Goal: Task Accomplishment & Management: Manage account settings

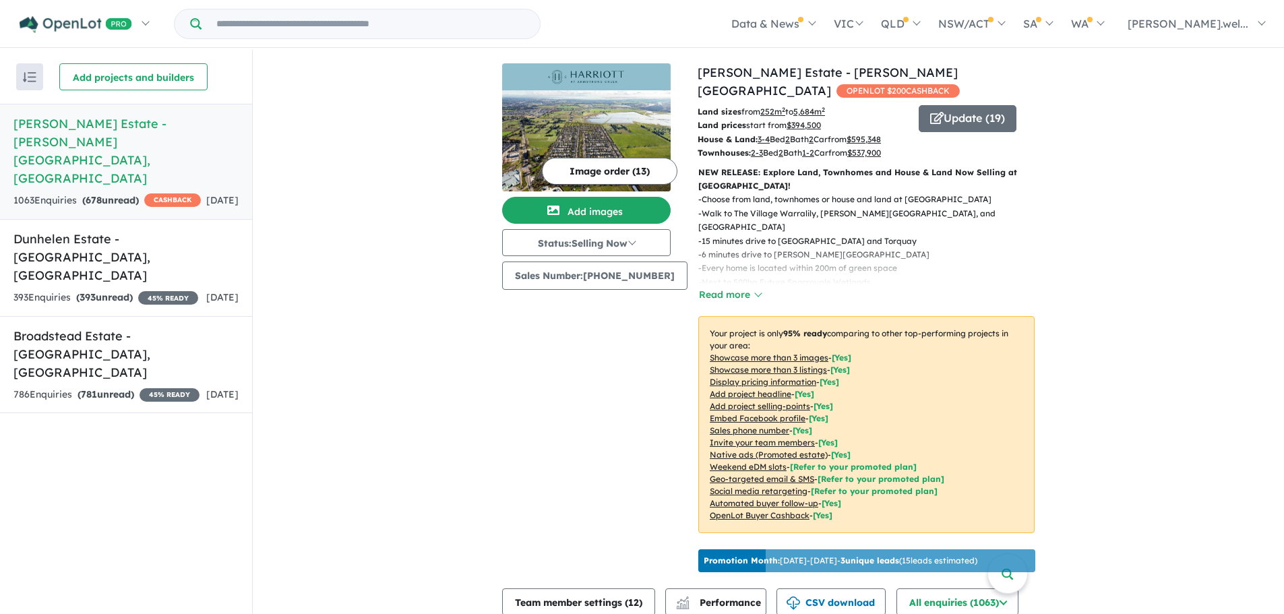
click at [609, 134] on img at bounding box center [586, 140] width 169 height 101
click at [710, 353] on u "Showcase more than 3 images" at bounding box center [769, 358] width 119 height 10
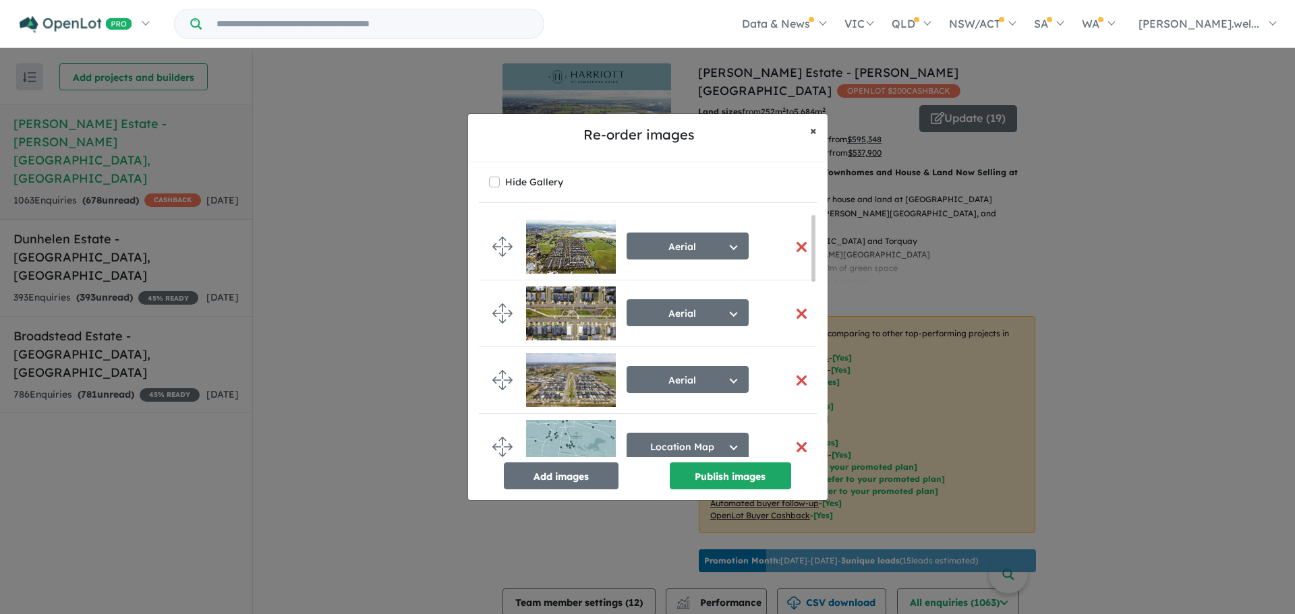
click at [808, 128] on button "× Close" at bounding box center [813, 131] width 28 height 34
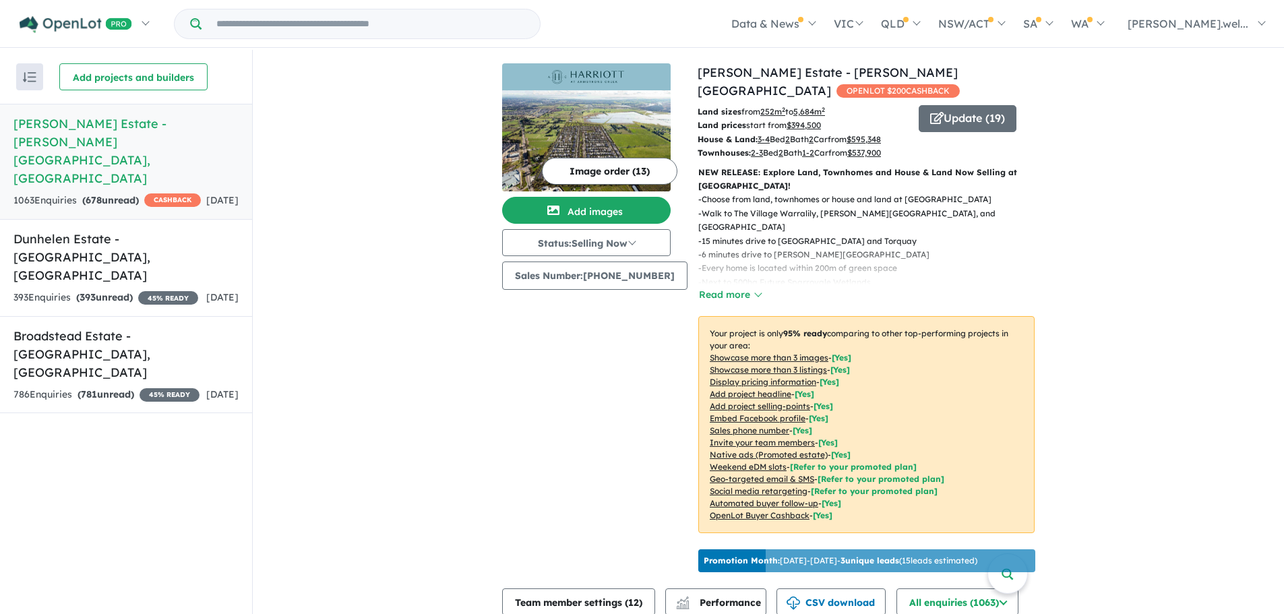
click at [34, 72] on img "button" at bounding box center [29, 77] width 13 height 10
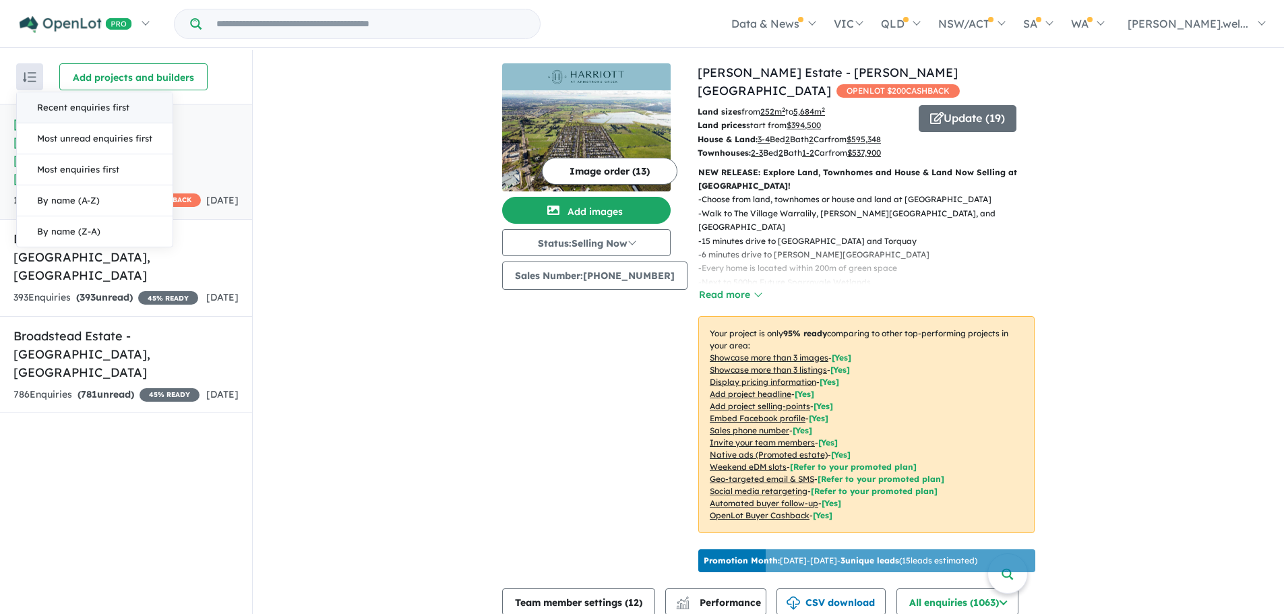
click at [34, 72] on img "button" at bounding box center [29, 77] width 13 height 10
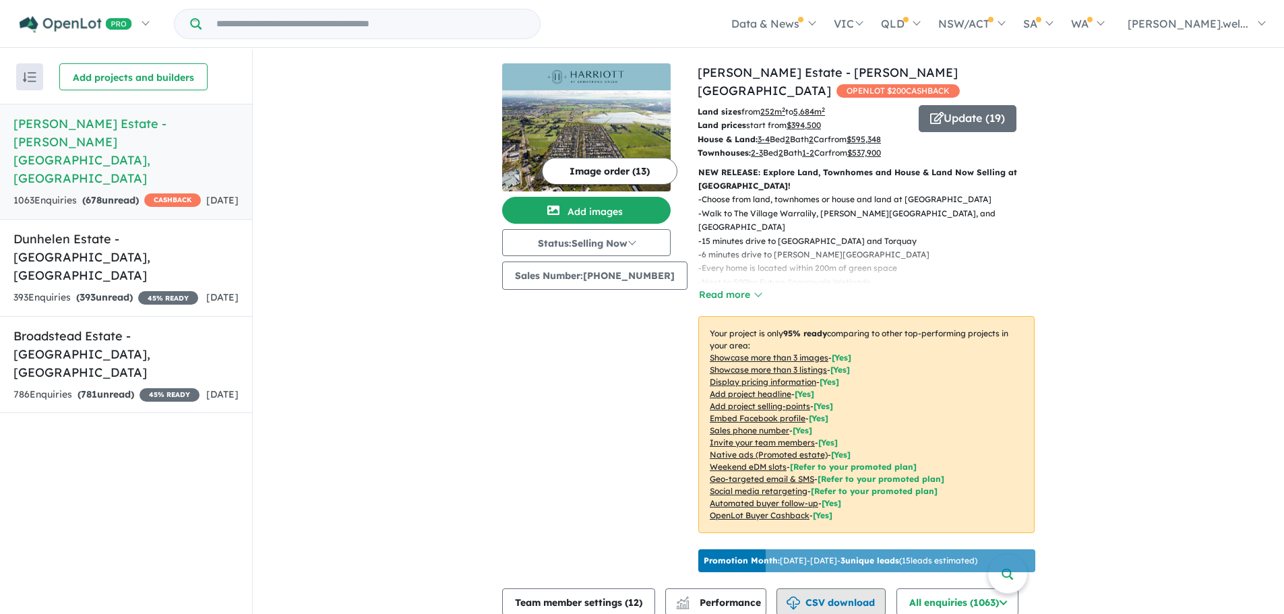
scroll to position [67, 0]
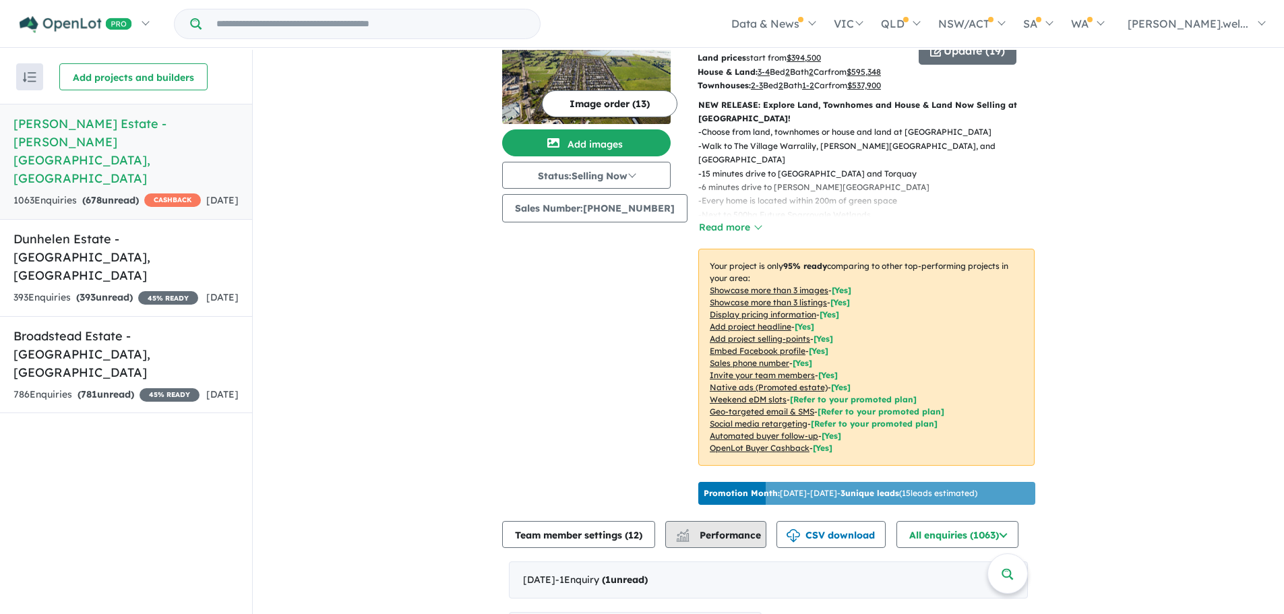
click at [730, 529] on span "Performance" at bounding box center [719, 535] width 83 height 12
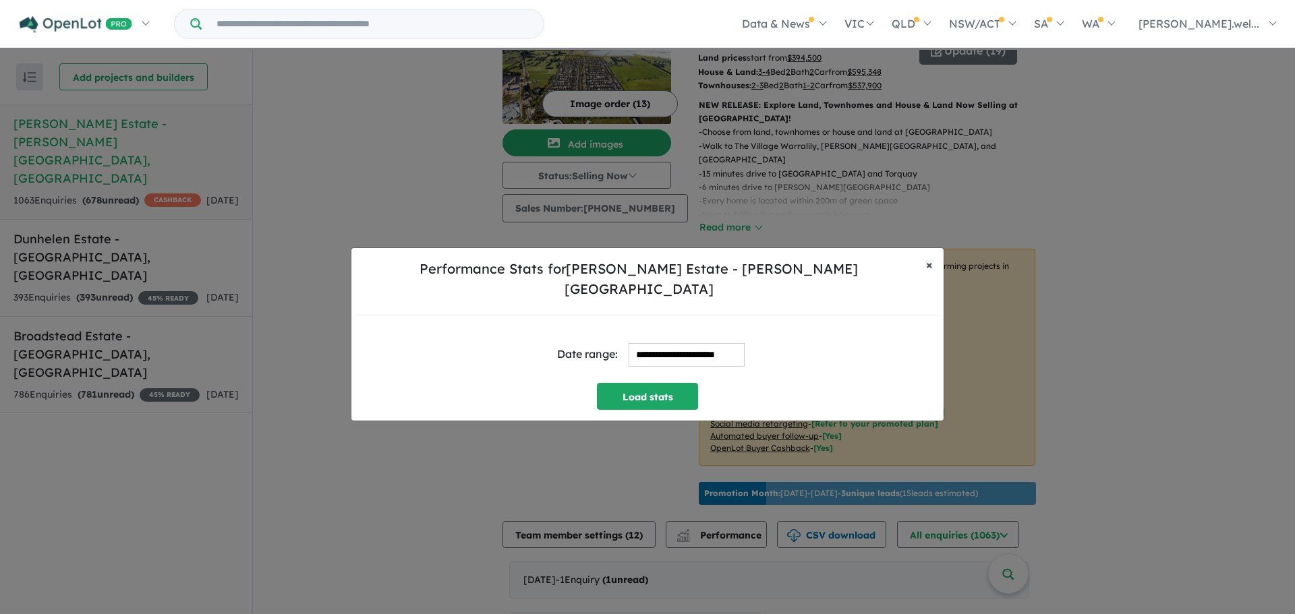
click at [931, 266] on span "×" at bounding box center [929, 265] width 7 height 16
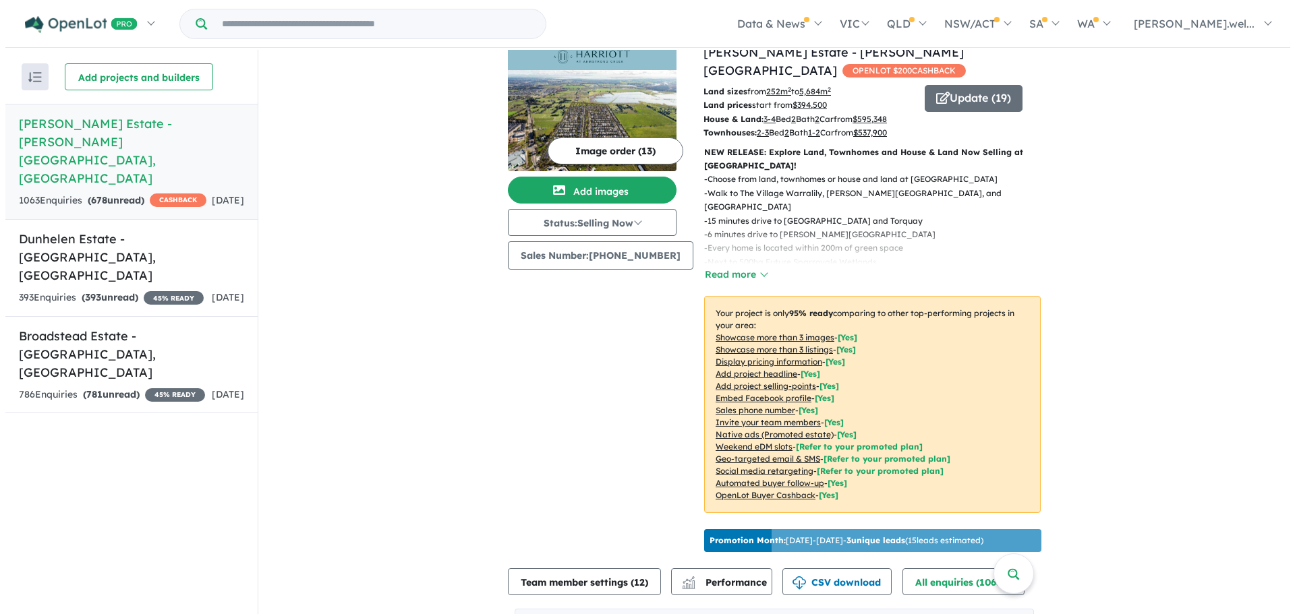
scroll to position [0, 0]
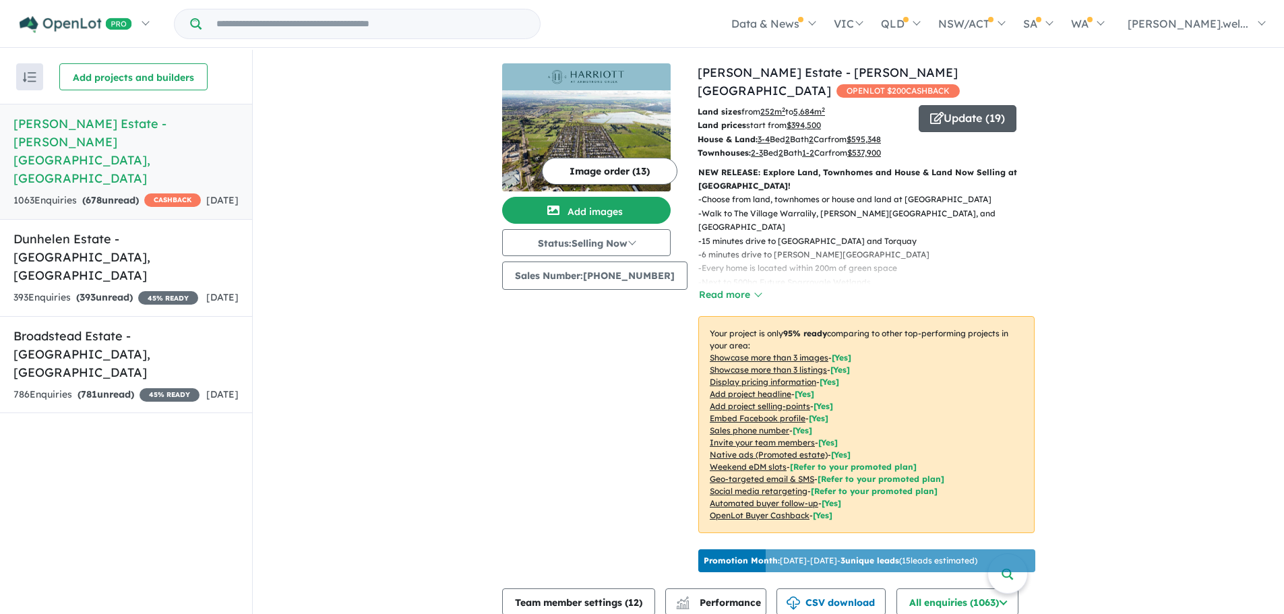
click at [950, 105] on button "Update ( 19 )" at bounding box center [968, 118] width 98 height 27
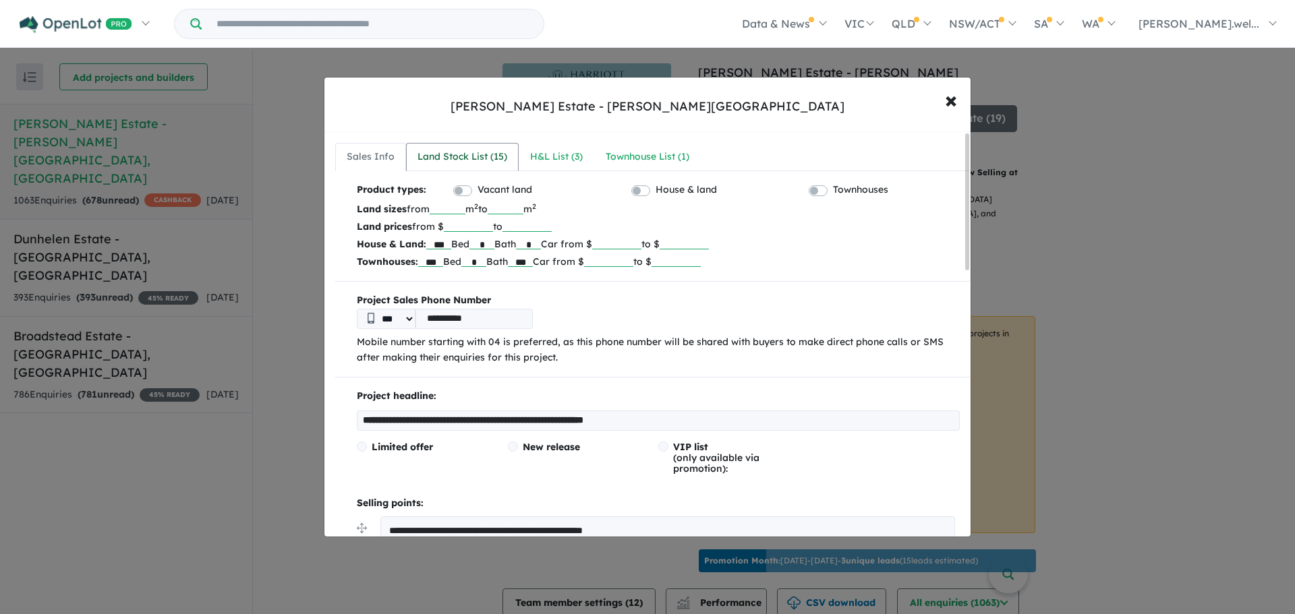
click at [487, 160] on div "Land Stock List ( 15 )" at bounding box center [462, 157] width 90 height 16
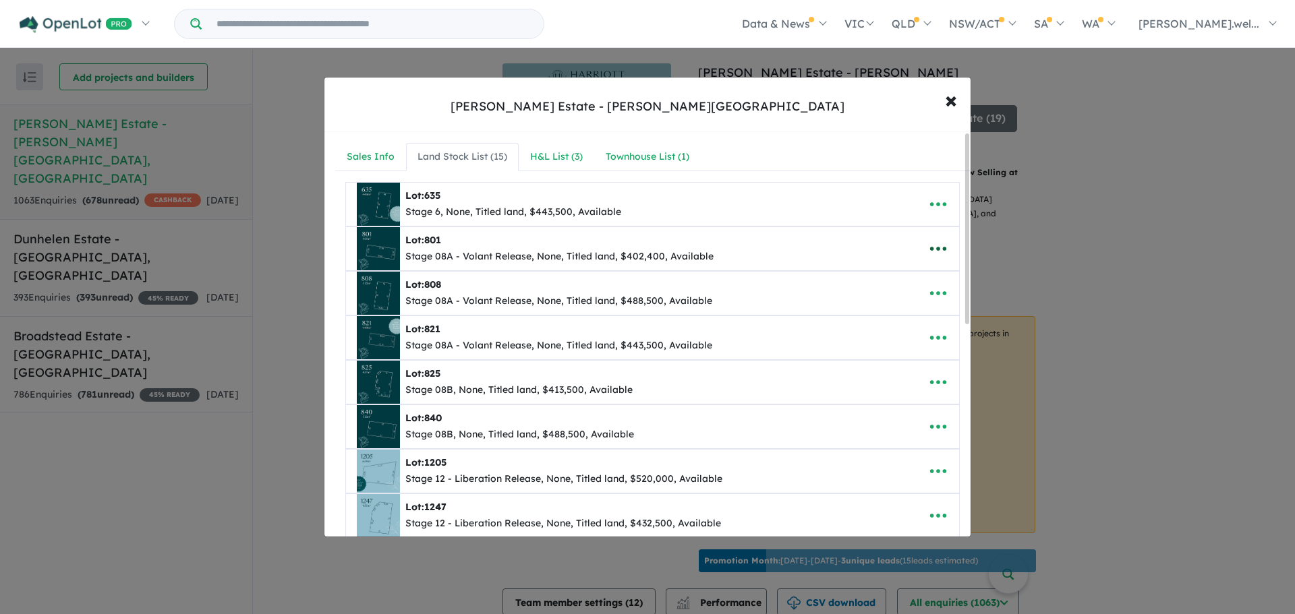
click at [928, 251] on icon "button" at bounding box center [938, 249] width 20 height 20
click at [898, 274] on link "Edit" at bounding box center [908, 281] width 100 height 31
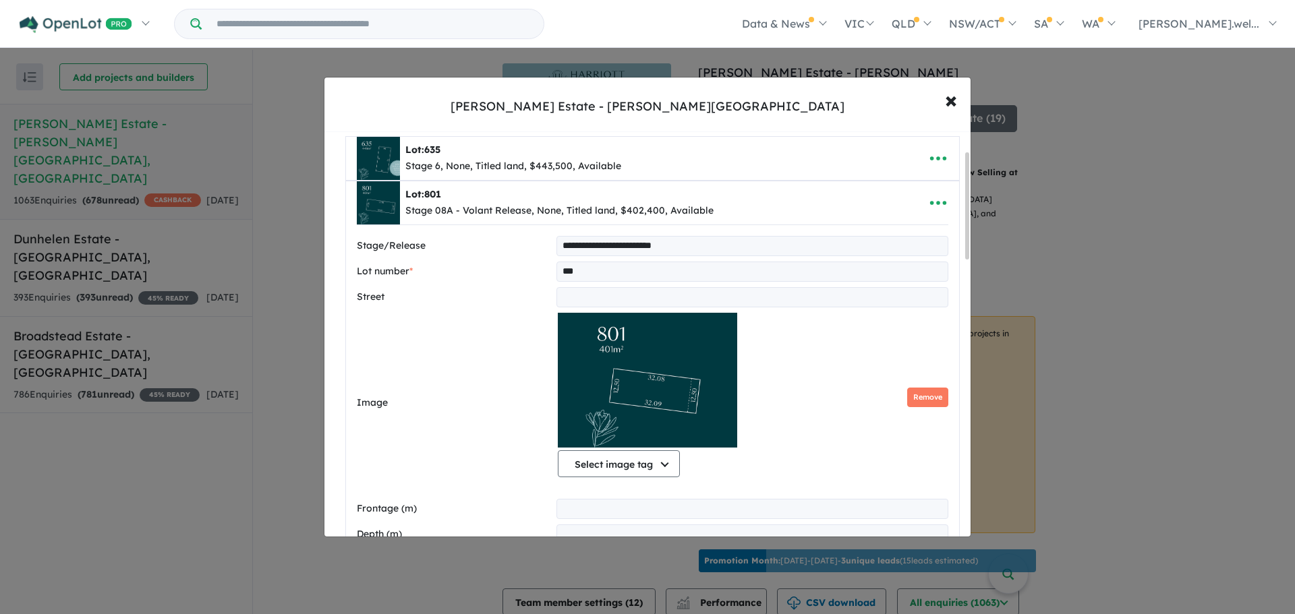
scroll to position [135, 0]
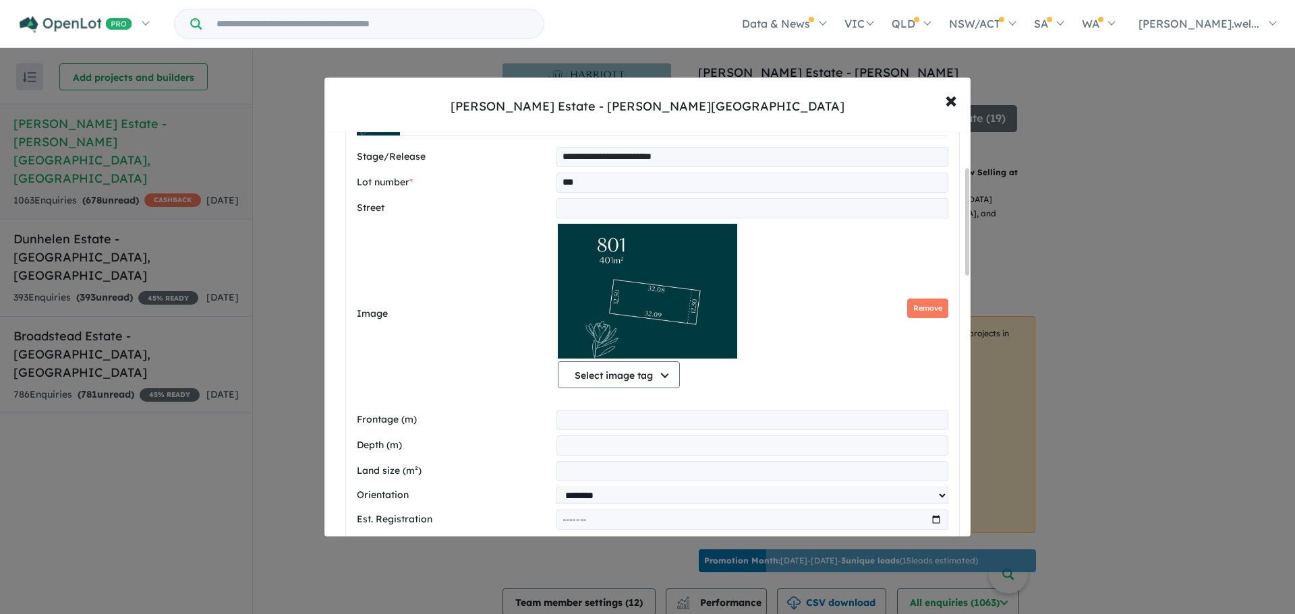
click at [700, 324] on img at bounding box center [648, 291] width 180 height 135
click at [926, 312] on button "Remove" at bounding box center [927, 309] width 41 height 20
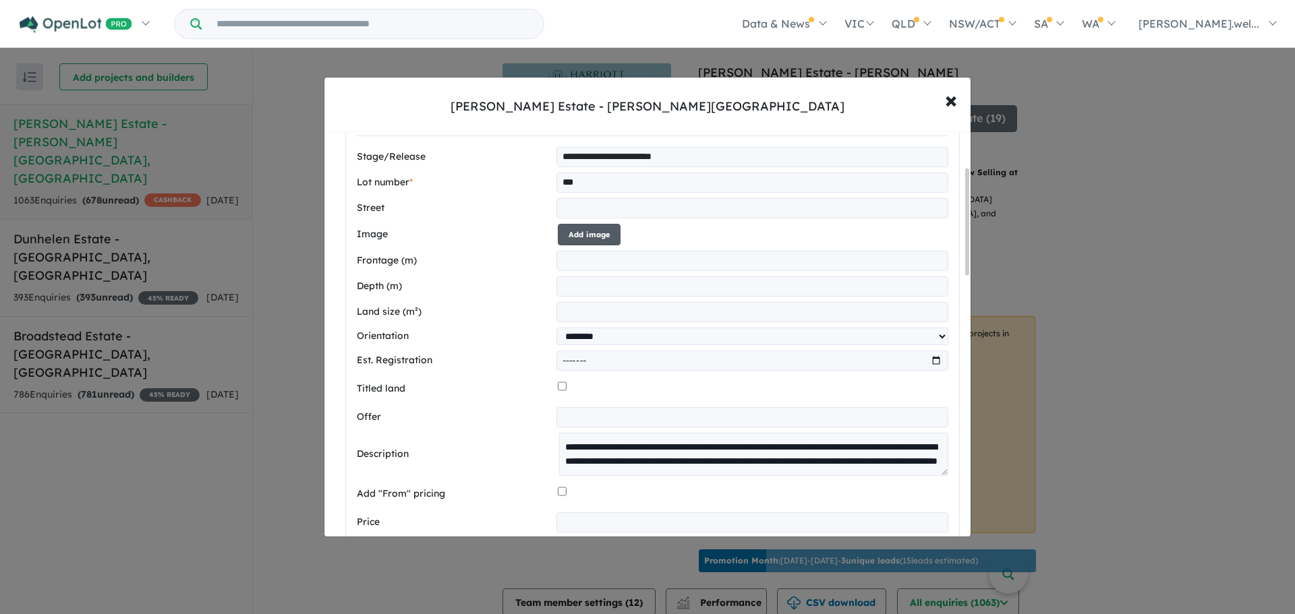
click at [586, 229] on button "Add image" at bounding box center [589, 235] width 63 height 22
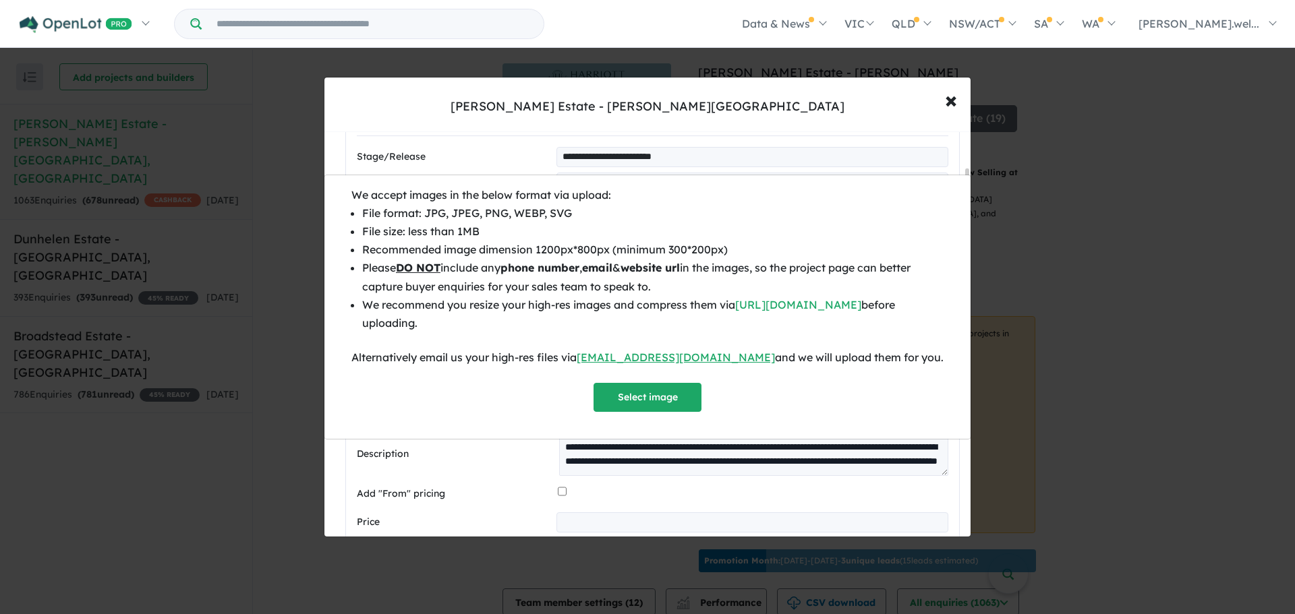
click at [950, 98] on div "We accept images in the below format via upload: File format: JPG, JPEG, PNG, W…" at bounding box center [647, 307] width 1295 height 614
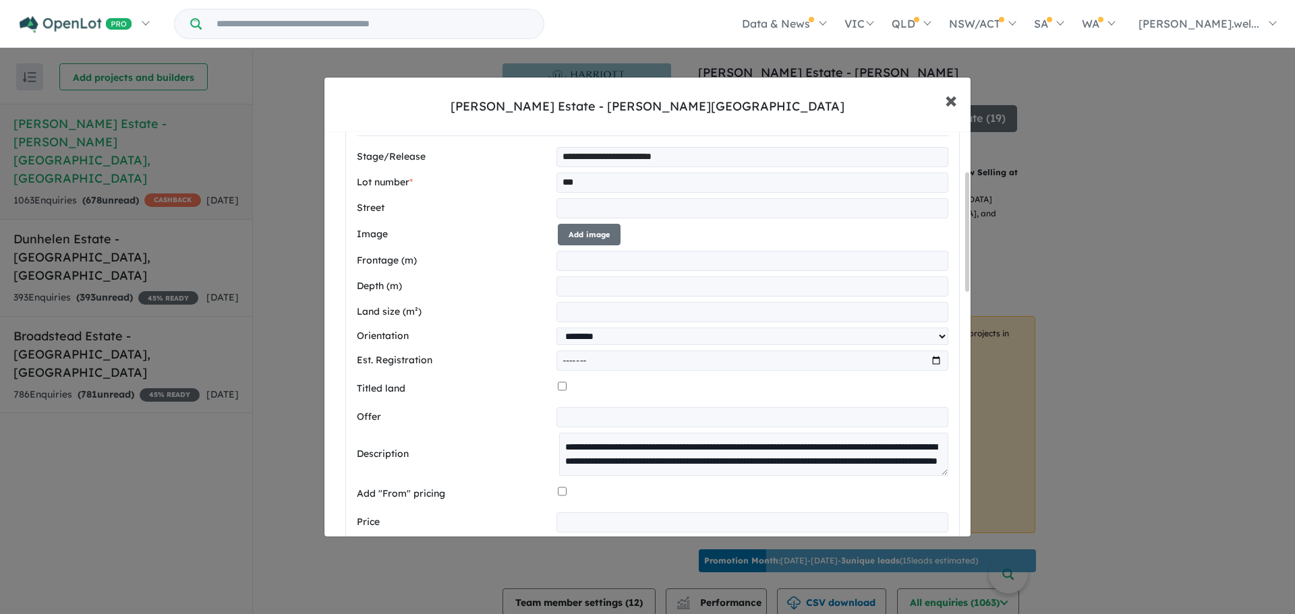
click at [947, 105] on span "×" at bounding box center [951, 99] width 12 height 29
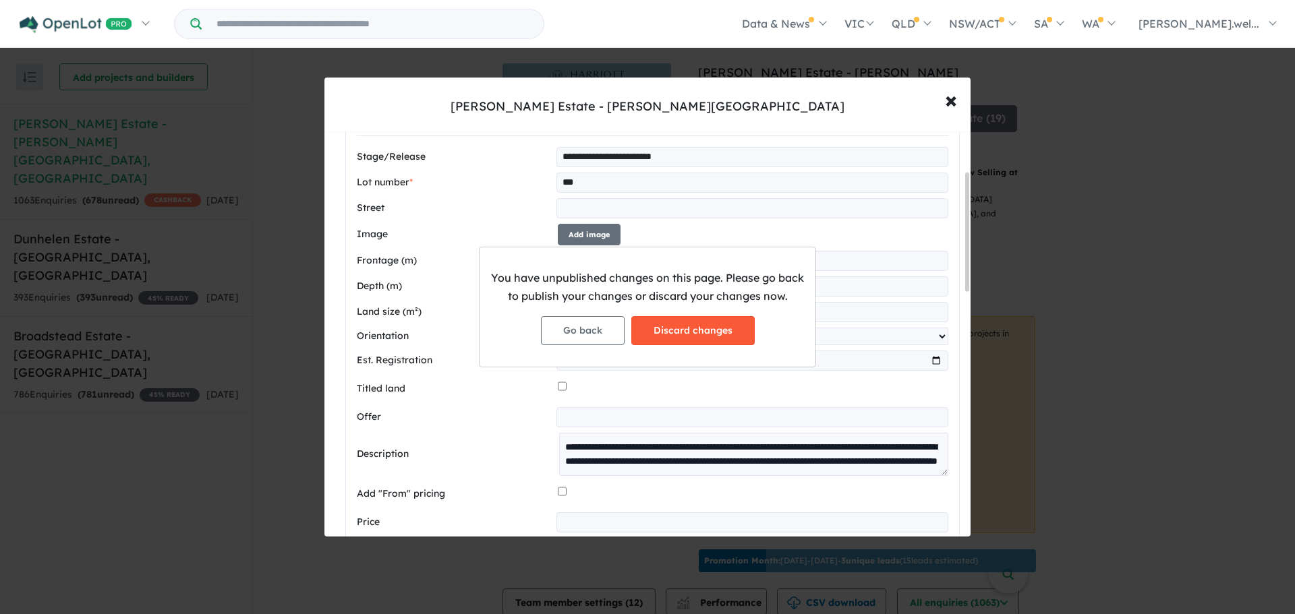
click at [655, 326] on button "Discard changes" at bounding box center [692, 330] width 123 height 29
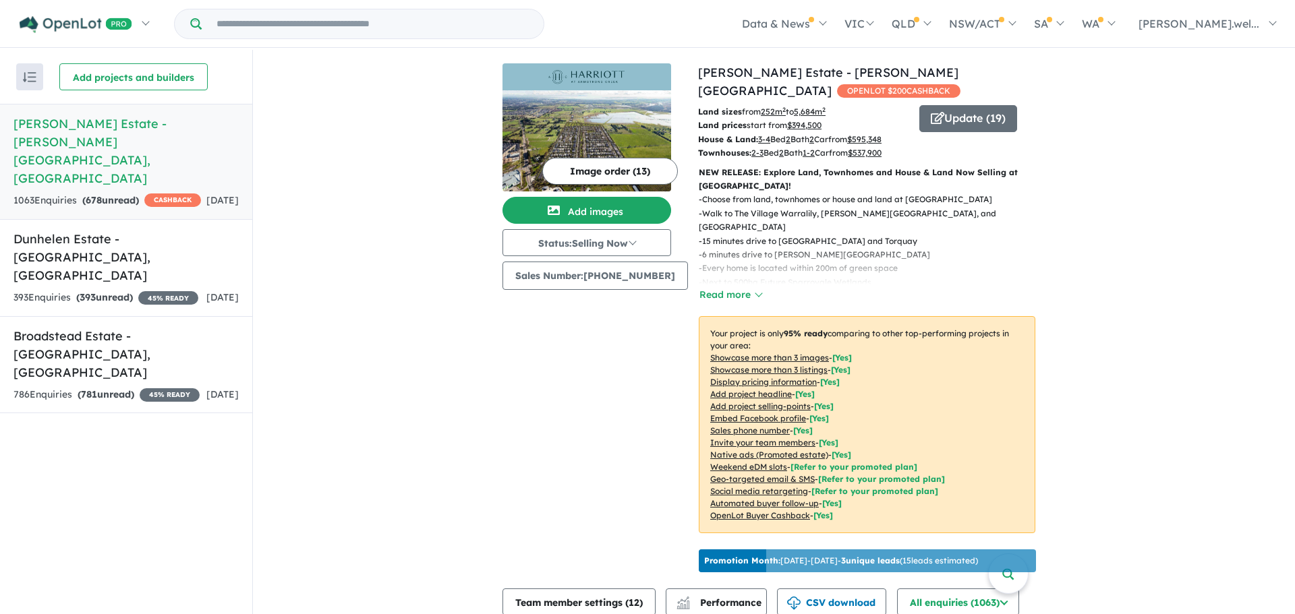
scroll to position [0, 0]
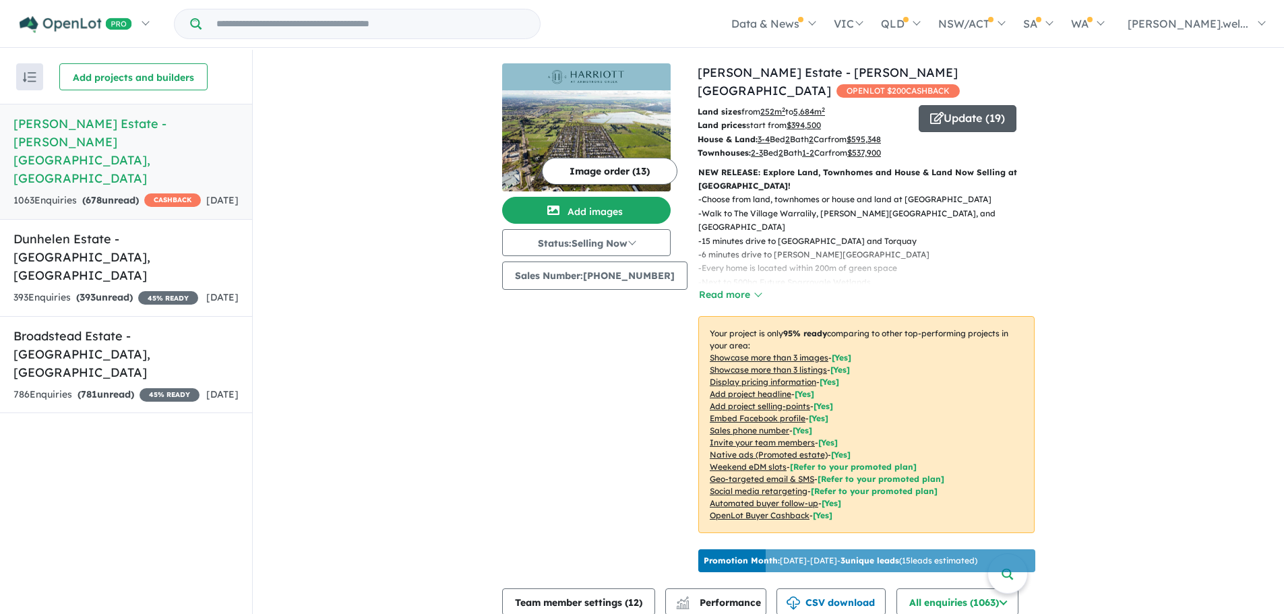
click at [958, 105] on button "Update ( 19 )" at bounding box center [968, 118] width 98 height 27
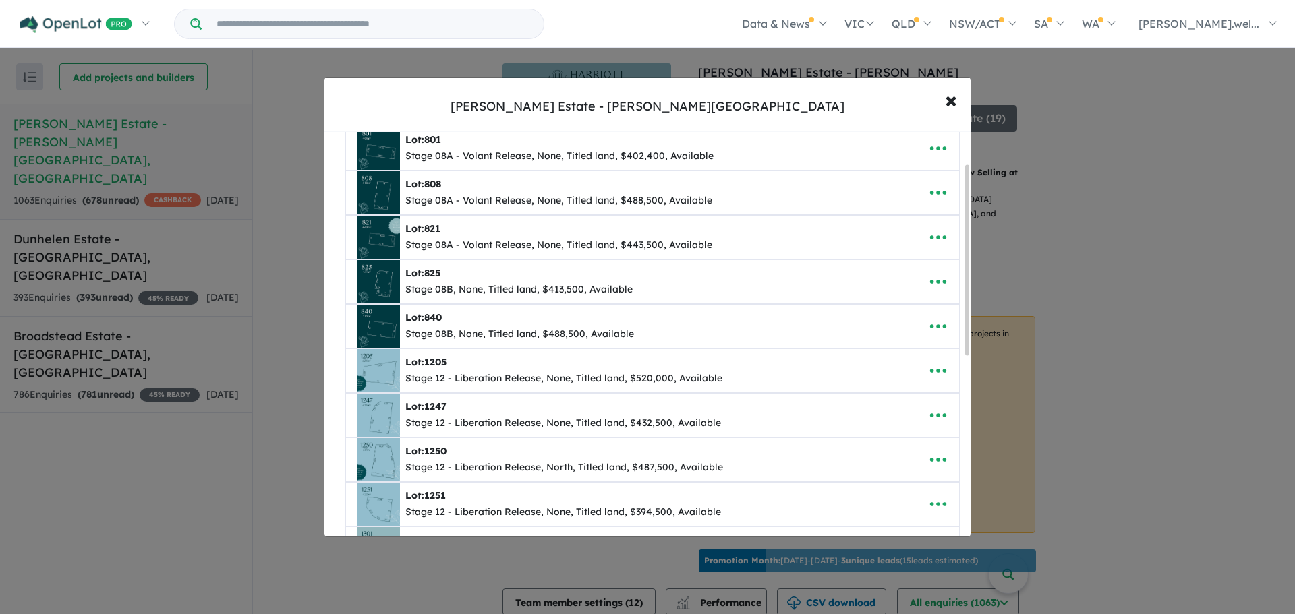
scroll to position [67, 0]
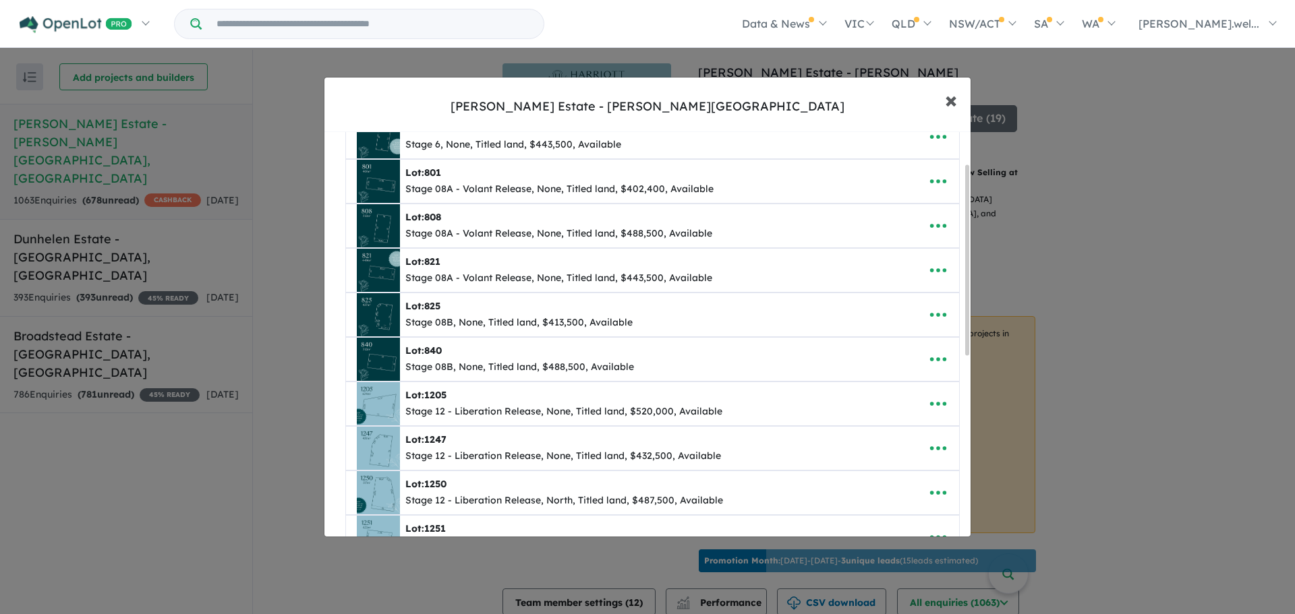
click at [946, 94] on span "×" at bounding box center [951, 99] width 12 height 29
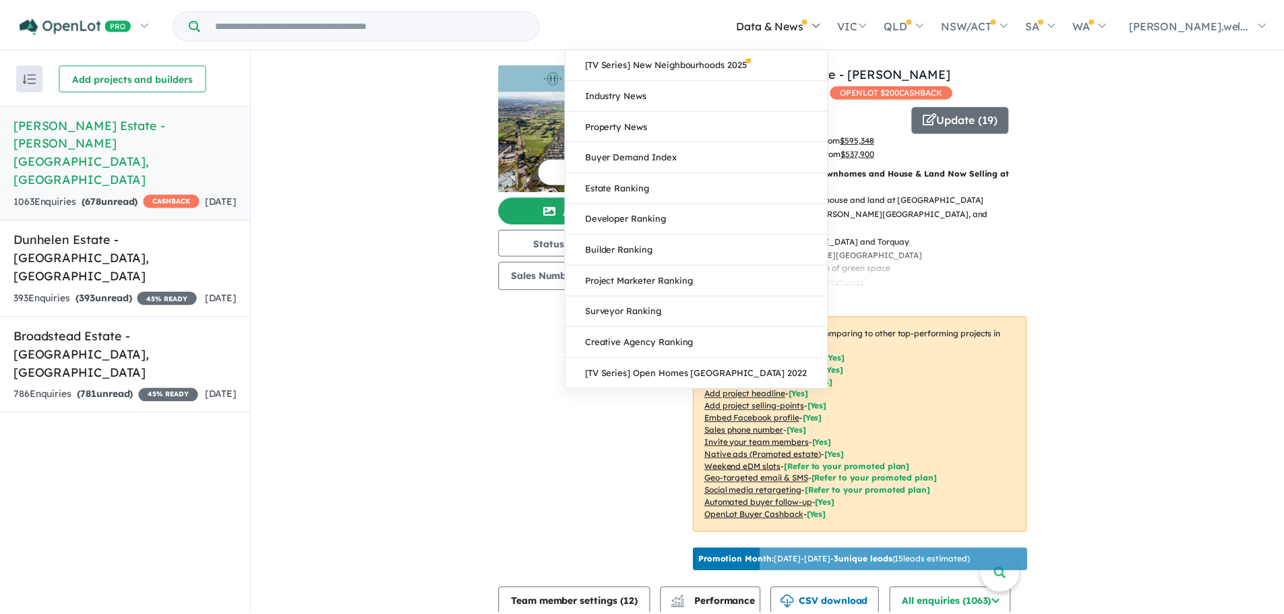
scroll to position [0, 0]
